Goal: Transaction & Acquisition: Purchase product/service

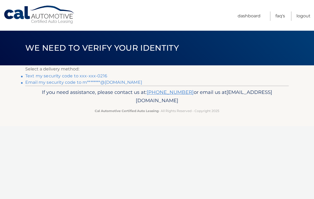
click at [102, 75] on link "Text my security code to xxx-xxx-0216" at bounding box center [66, 75] width 82 height 5
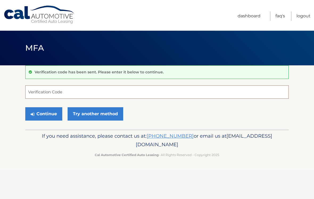
click at [55, 92] on input "Verification Code" at bounding box center [156, 91] width 263 height 13
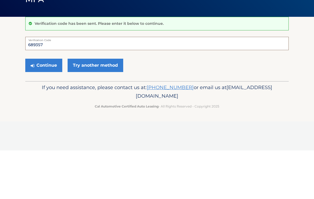
type input "689357"
click at [51, 107] on button "Continue" at bounding box center [43, 113] width 37 height 13
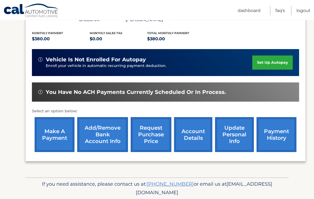
scroll to position [114, 0]
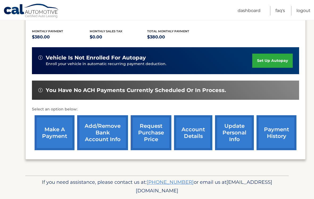
click at [58, 127] on link "make a payment" at bounding box center [55, 132] width 40 height 35
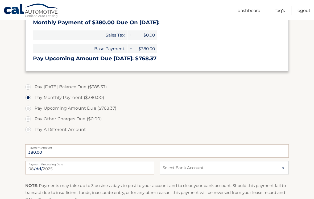
scroll to position [144, 0]
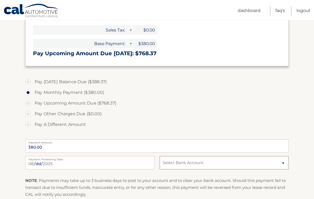
click at [248, 165] on select "Select Bank Account Checking TD BANK NA *****7736 Checking FLUSHING BANK *****7…" at bounding box center [224, 162] width 129 height 13
select select "MjAwNTUyYzItOTM5MC00NjljLWJmMWYtZTc0YmI5MWU0ZjNm"
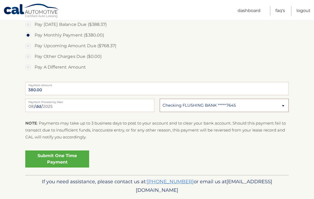
scroll to position [201, 0]
click at [79, 157] on link "Submit One Time Payment" at bounding box center [57, 158] width 64 height 17
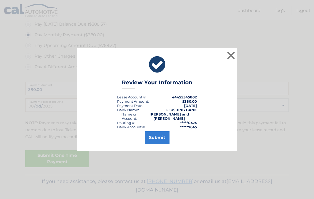
click at [160, 143] on button "Submit" at bounding box center [157, 137] width 25 height 13
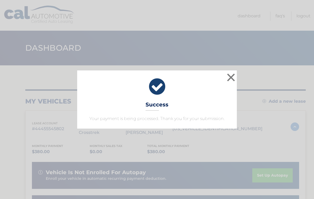
click at [231, 78] on button "×" at bounding box center [231, 77] width 11 height 11
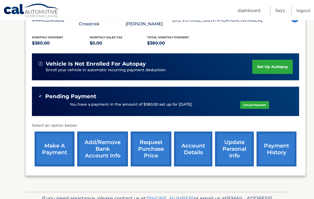
scroll to position [124, 0]
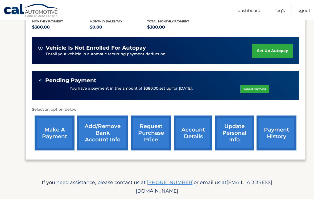
click at [53, 123] on link "make a payment" at bounding box center [55, 132] width 40 height 35
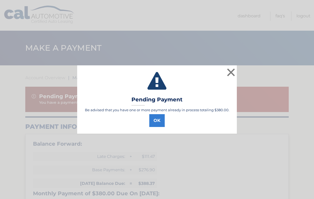
click at [159, 116] on button "OK" at bounding box center [156, 120] width 15 height 13
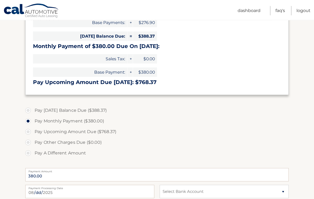
scroll to position [148, 0]
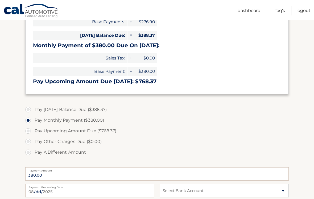
click at [29, 151] on label "Pay A Different Amount" at bounding box center [156, 152] width 263 height 11
click at [29, 151] on input "Pay A Different Amount" at bounding box center [29, 151] width 5 height 9
radio input "true"
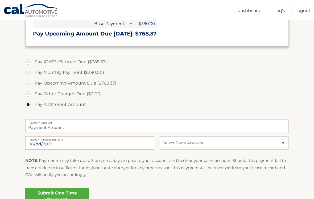
scroll to position [196, 0]
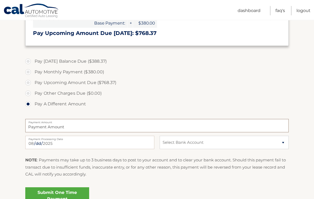
click at [79, 125] on input "Payment Amount" at bounding box center [156, 125] width 263 height 13
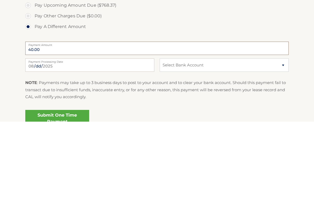
type input "40.00"
click at [122, 136] on input "2025-08-29" at bounding box center [89, 142] width 129 height 13
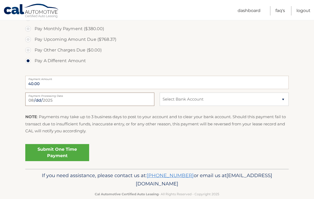
type input "2025-09-09"
click at [206, 98] on select "Select Bank Account Checking TD BANK NA *****7736 Checking FLUSHING BANK *****7…" at bounding box center [224, 98] width 129 height 13
select select "YjI5YTNhMGItNGI3Mi00ZDEzLWI4YTctN2E5ZjNjYjU1ZGRh"
click at [73, 153] on link "Submit One Time Payment" at bounding box center [57, 152] width 64 height 17
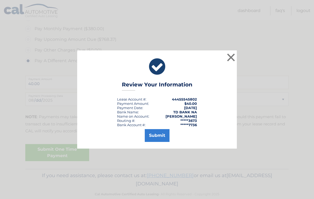
click at [161, 139] on button "Submit" at bounding box center [157, 135] width 25 height 13
